Goal: Find specific page/section: Find specific page/section

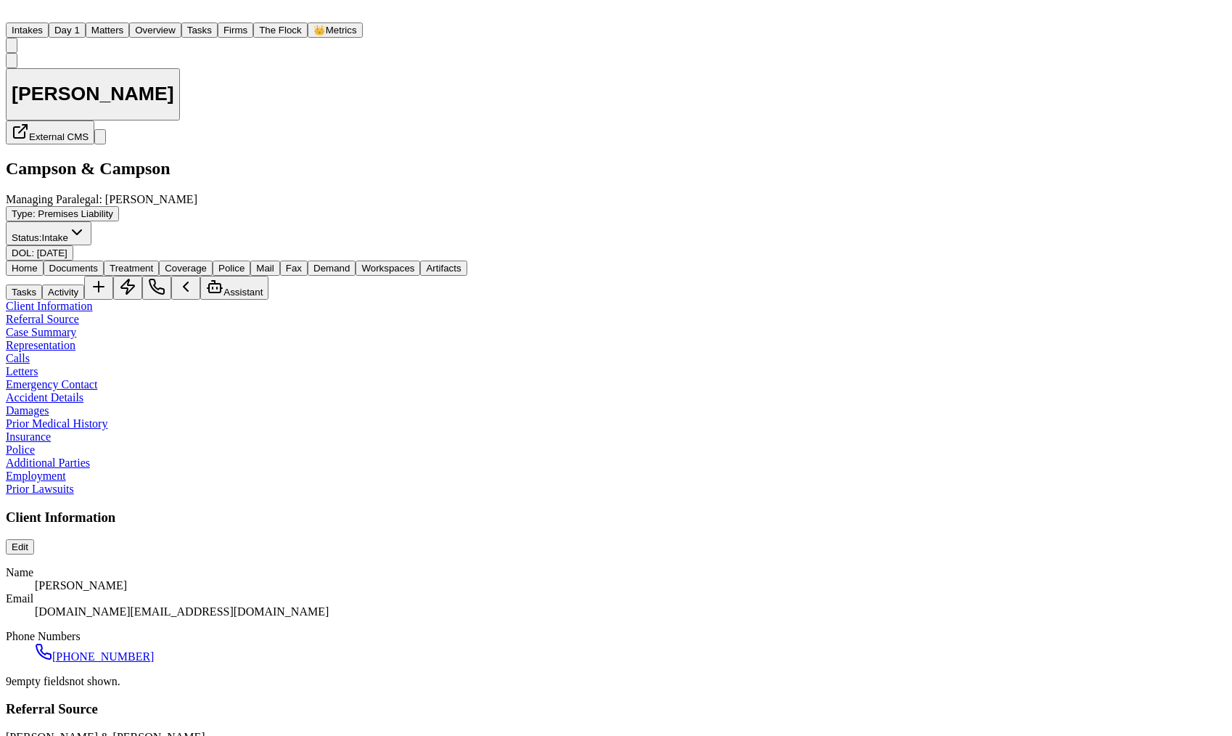
scroll to position [1230, 0]
